Goal: Task Accomplishment & Management: Use online tool/utility

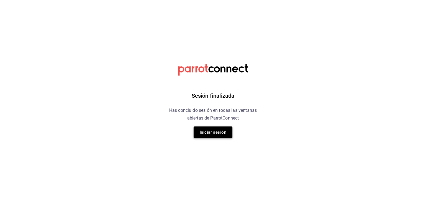
click at [228, 129] on button "Iniciar sesión" at bounding box center [212, 133] width 39 height 12
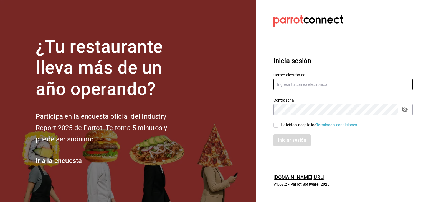
click at [282, 88] on input "text" at bounding box center [342, 85] width 139 height 12
type input "cortesgrupotrueblack@gmail.com"
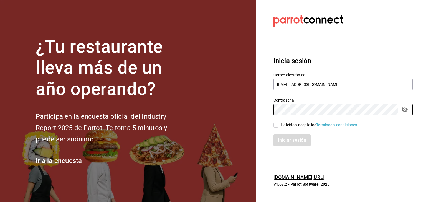
click at [288, 126] on div "He leído y acepto los Términos y condiciones." at bounding box center [319, 125] width 78 height 6
click at [278, 126] on input "He leído y acepto los Términos y condiciones." at bounding box center [275, 125] width 5 height 5
checkbox input "true"
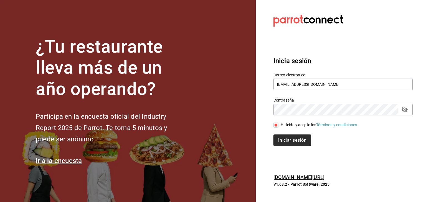
click at [282, 137] on button "Iniciar sesión" at bounding box center [292, 141] width 38 height 12
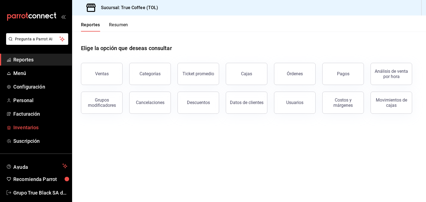
click at [42, 128] on span "Inventarios" at bounding box center [40, 127] width 54 height 7
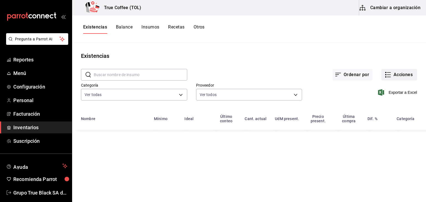
drag, startPoint x: 392, startPoint y: 78, endPoint x: 394, endPoint y: 80, distance: 3.3
click at [394, 80] on button "Acciones" at bounding box center [399, 75] width 36 height 12
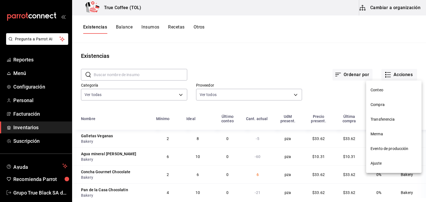
click at [374, 105] on span "Compra" at bounding box center [393, 105] width 47 height 6
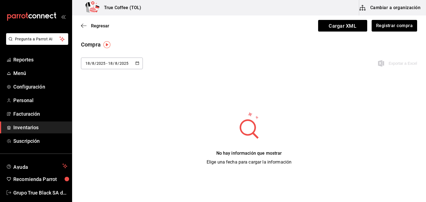
click at [136, 65] on button "button" at bounding box center [137, 63] width 4 height 5
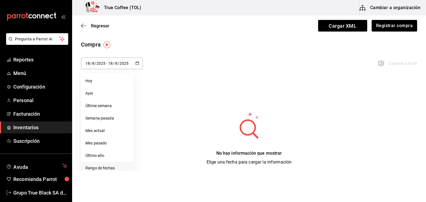
click at [107, 165] on li "Rango de fechas" at bounding box center [107, 168] width 52 height 12
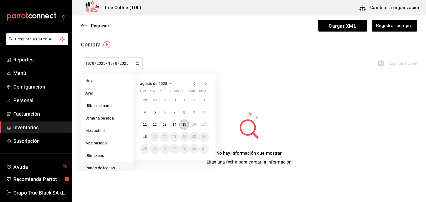
click at [187, 126] on button "15" at bounding box center [184, 125] width 10 height 10
type input "[DATE]"
type input "15"
type input "[DATE]"
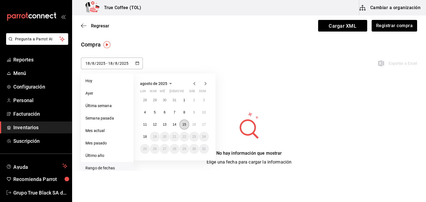
type input "15"
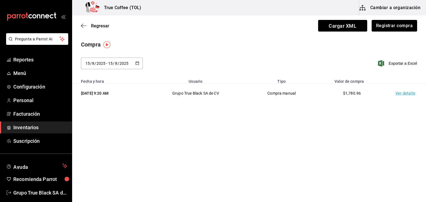
click at [406, 96] on td "Ver detalle" at bounding box center [406, 93] width 39 height 19
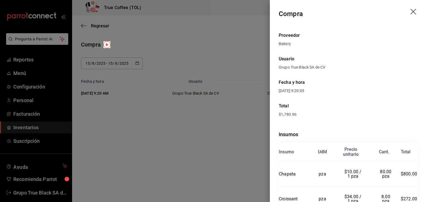
click at [410, 12] on icon "drag" at bounding box center [413, 12] width 6 height 6
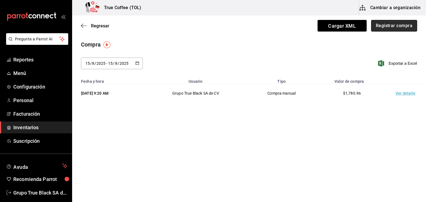
click at [390, 24] on button "Registrar compra" at bounding box center [394, 26] width 46 height 12
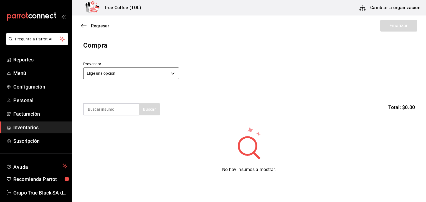
click at [137, 70] on body "Pregunta a Parrot AI Reportes Menú Configuración Personal Facturación Inventari…" at bounding box center [213, 85] width 426 height 171
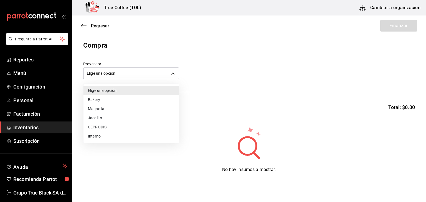
drag, startPoint x: 117, startPoint y: 97, endPoint x: 108, endPoint y: 110, distance: 15.7
click at [116, 97] on li "Bakery" at bounding box center [130, 99] width 95 height 9
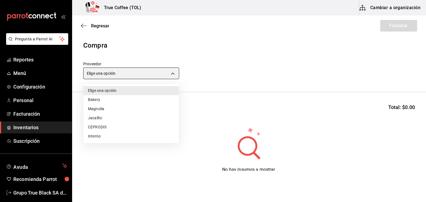
type input "e04ef907-a528-4bed-b84b-3795ef7164b4"
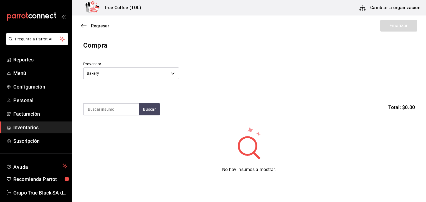
click at [108, 110] on input at bounding box center [110, 110] width 55 height 12
type input "chapata"
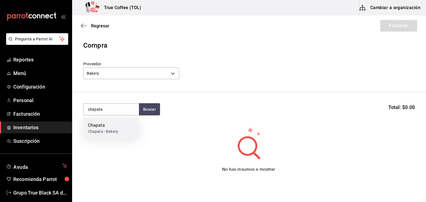
click at [115, 131] on div "Chapata - Bakery" at bounding box center [103, 132] width 30 height 6
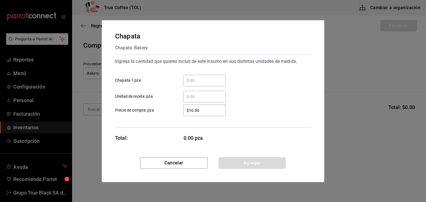
click at [190, 83] on input "​ Chapata 1 pza" at bounding box center [204, 80] width 42 height 7
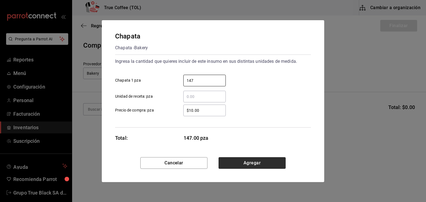
type input "147"
click at [258, 164] on button "Agregar" at bounding box center [251, 163] width 67 height 12
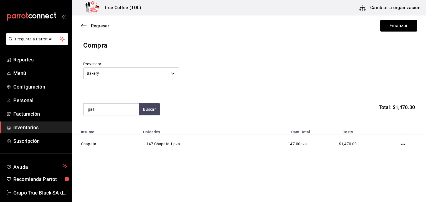
type input "gall"
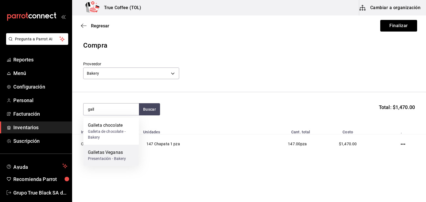
click at [120, 149] on div "Galletas Veganas" at bounding box center [107, 152] width 38 height 7
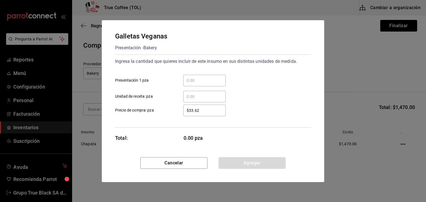
click at [196, 78] on input "​ Presentación 1 pza" at bounding box center [204, 80] width 42 height 7
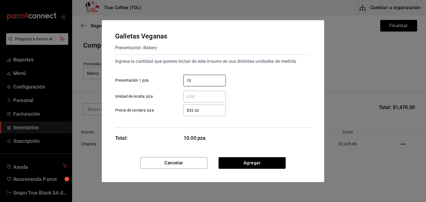
type input "10"
click at [248, 137] on div "Galletas Veganas Presentación - Bakery Ingresa la cantidad que quieres incluir …" at bounding box center [213, 88] width 222 height 137
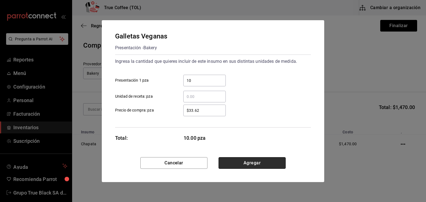
click at [245, 161] on button "Agregar" at bounding box center [251, 163] width 67 height 12
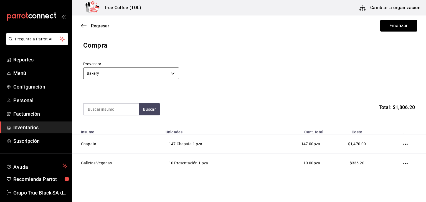
click at [137, 75] on body "Pregunta a Parrot AI Reportes Menú Configuración Personal Facturación Inventari…" at bounding box center [213, 85] width 426 height 171
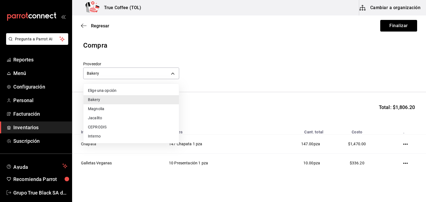
drag, startPoint x: 236, startPoint y: 110, endPoint x: 233, endPoint y: 110, distance: 3.6
click at [235, 110] on div at bounding box center [213, 101] width 426 height 202
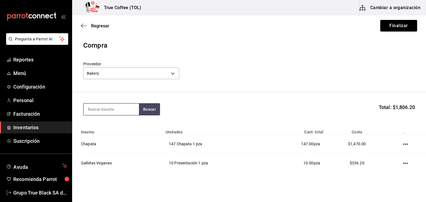
click at [104, 108] on input at bounding box center [110, 110] width 55 height 12
type input "gall"
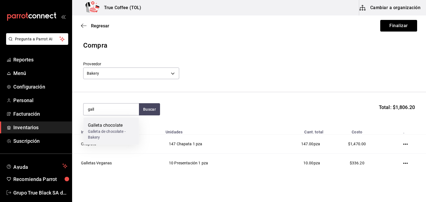
click at [109, 122] on div "Galleta chocolate" at bounding box center [111, 125] width 47 height 7
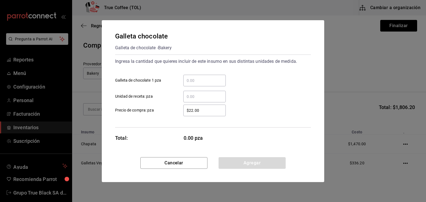
click at [200, 81] on input "​ Galleta de chocolate 1 pza" at bounding box center [204, 80] width 42 height 7
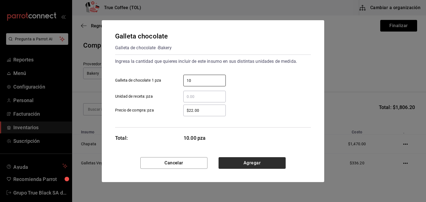
type input "10"
click at [253, 163] on button "Agregar" at bounding box center [251, 163] width 67 height 12
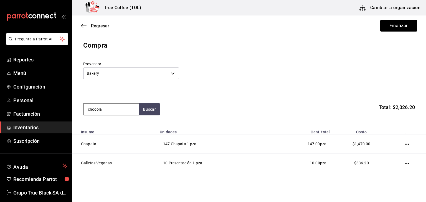
type input "chocola"
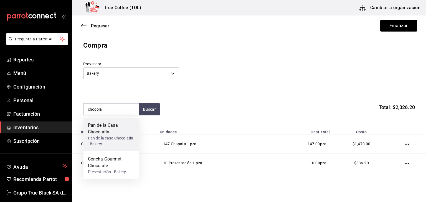
click at [103, 132] on div "Pan de la Casa Chocolatin" at bounding box center [111, 128] width 47 height 13
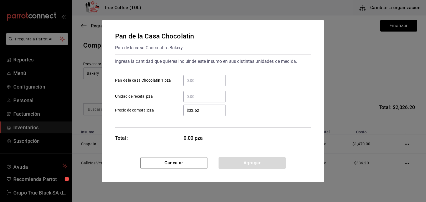
click at [192, 80] on input "​ Pan de la casa Chocolatin 1 pza" at bounding box center [204, 80] width 42 height 7
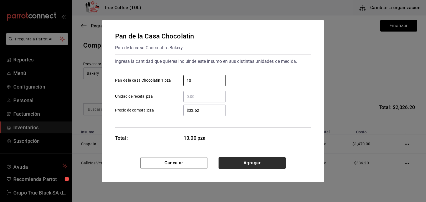
type input "10"
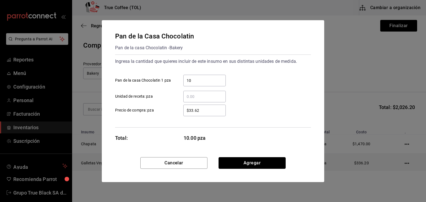
drag, startPoint x: 247, startPoint y: 158, endPoint x: 242, endPoint y: 158, distance: 4.4
click at [244, 158] on button "Agregar" at bounding box center [251, 163] width 67 height 12
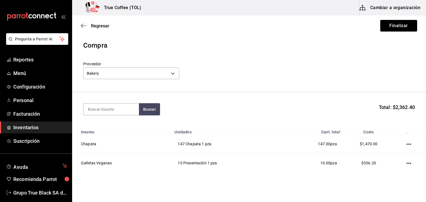
scroll to position [58, 0]
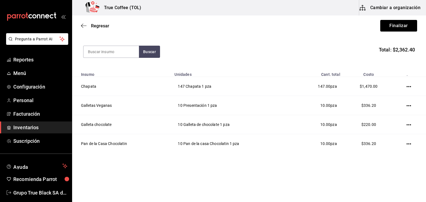
click at [398, 19] on div "Regresar Finalizar" at bounding box center [249, 26] width 354 height 21
click at [399, 25] on button "Finalizar" at bounding box center [398, 26] width 37 height 12
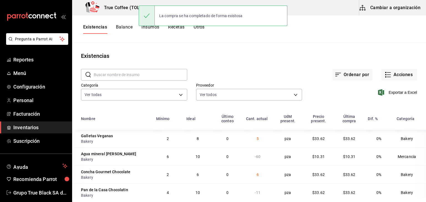
click at [119, 77] on input "text" at bounding box center [140, 74] width 93 height 11
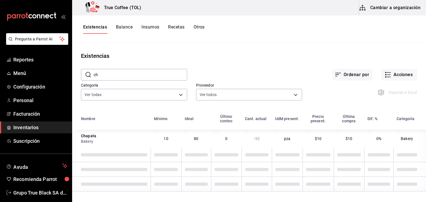
type input "c"
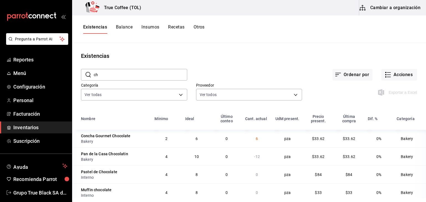
type input "c"
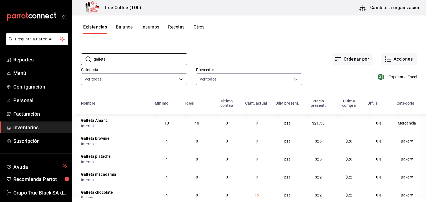
scroll to position [24, 0]
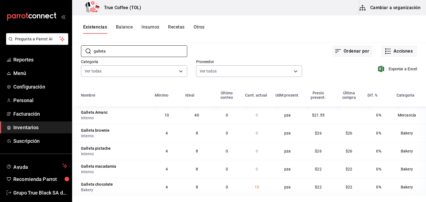
type input "galleta"
click at [399, 50] on button "Acciones" at bounding box center [399, 51] width 36 height 12
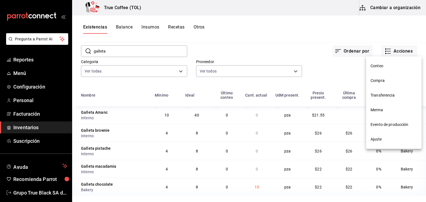
click at [381, 79] on span "Compra" at bounding box center [393, 81] width 47 height 6
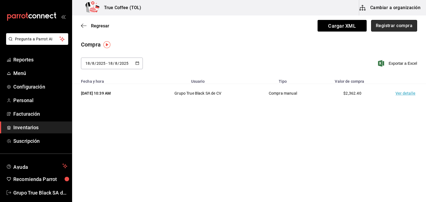
click at [389, 29] on button "Registrar compra" at bounding box center [394, 26] width 46 height 12
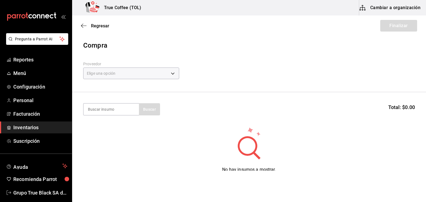
click at [386, 22] on div "Regresar Finalizar" at bounding box center [249, 26] width 354 height 21
click at [143, 68] on body "Pregunta a Parrot AI Reportes Menú Configuración Personal Facturación Inventari…" at bounding box center [213, 85] width 426 height 171
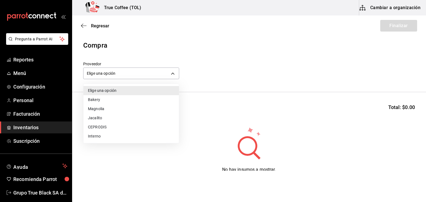
click at [110, 103] on li "Bakery" at bounding box center [130, 99] width 95 height 9
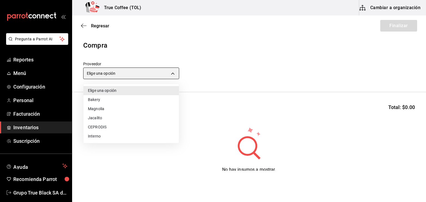
type input "e04ef907-a528-4bed-b84b-3795ef7164b4"
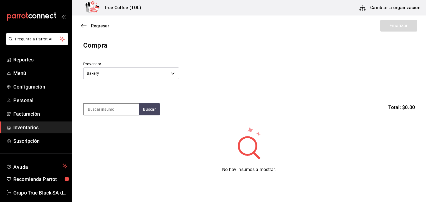
click at [110, 107] on input at bounding box center [110, 110] width 55 height 12
type input "galleta"
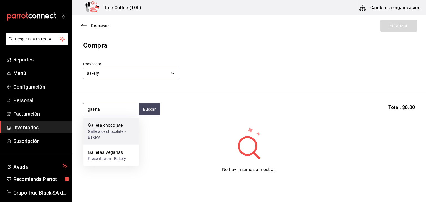
click at [118, 125] on div "Galleta chocolate" at bounding box center [111, 125] width 47 height 7
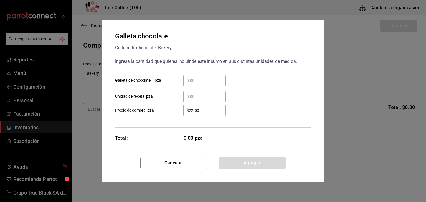
click at [202, 81] on input "​ Galleta de chocolate 1 pza" at bounding box center [204, 80] width 42 height 7
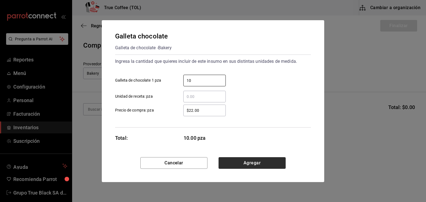
type input "10"
drag, startPoint x: 246, startPoint y: 161, endPoint x: 204, endPoint y: 156, distance: 42.7
click at [246, 161] on button "Agregar" at bounding box center [251, 163] width 67 height 12
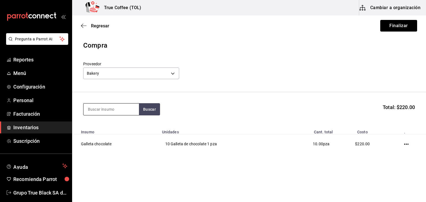
click at [108, 110] on input at bounding box center [110, 110] width 55 height 12
click at [143, 113] on button "Buscar" at bounding box center [149, 109] width 21 height 12
type input "g"
type input "chocol"
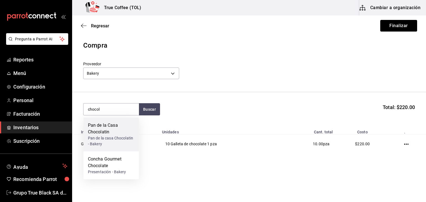
click at [125, 137] on div "Pan de la casa Chocolatin - Bakery" at bounding box center [111, 142] width 47 height 12
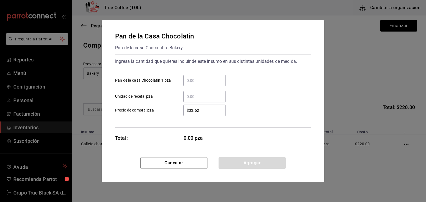
click at [193, 86] on div "​ Unidad de receta: pza" at bounding box center [211, 94] width 200 height 16
click at [192, 82] on input "​ Pan de la casa Chocolatin 1 pza" at bounding box center [204, 80] width 42 height 7
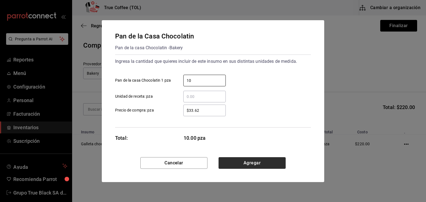
type input "10"
click at [268, 163] on button "Agregar" at bounding box center [251, 163] width 67 height 12
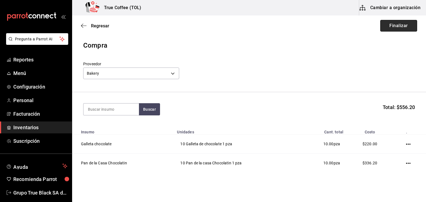
click at [388, 21] on button "Finalizar" at bounding box center [398, 26] width 37 height 12
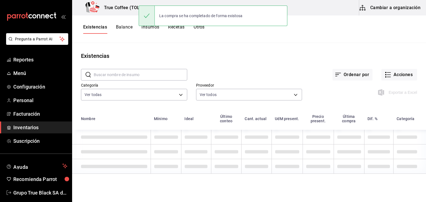
click at [107, 75] on input "text" at bounding box center [140, 74] width 93 height 11
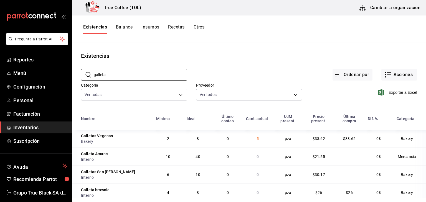
scroll to position [4, 0]
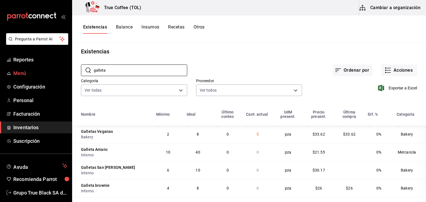
drag, startPoint x: 115, startPoint y: 72, endPoint x: 48, endPoint y: 75, distance: 67.1
click at [48, 75] on div "Pregunta a Parrot AI Reportes Menú Configuración Personal Facturación Inventari…" at bounding box center [213, 99] width 426 height 198
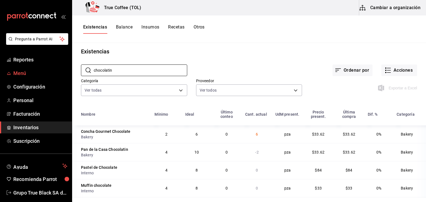
scroll to position [0, 0]
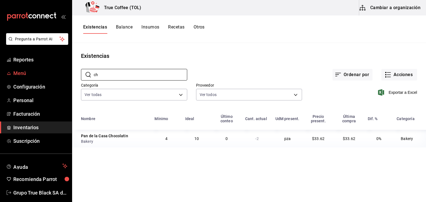
type input "c"
